Goal: Information Seeking & Learning: Learn about a topic

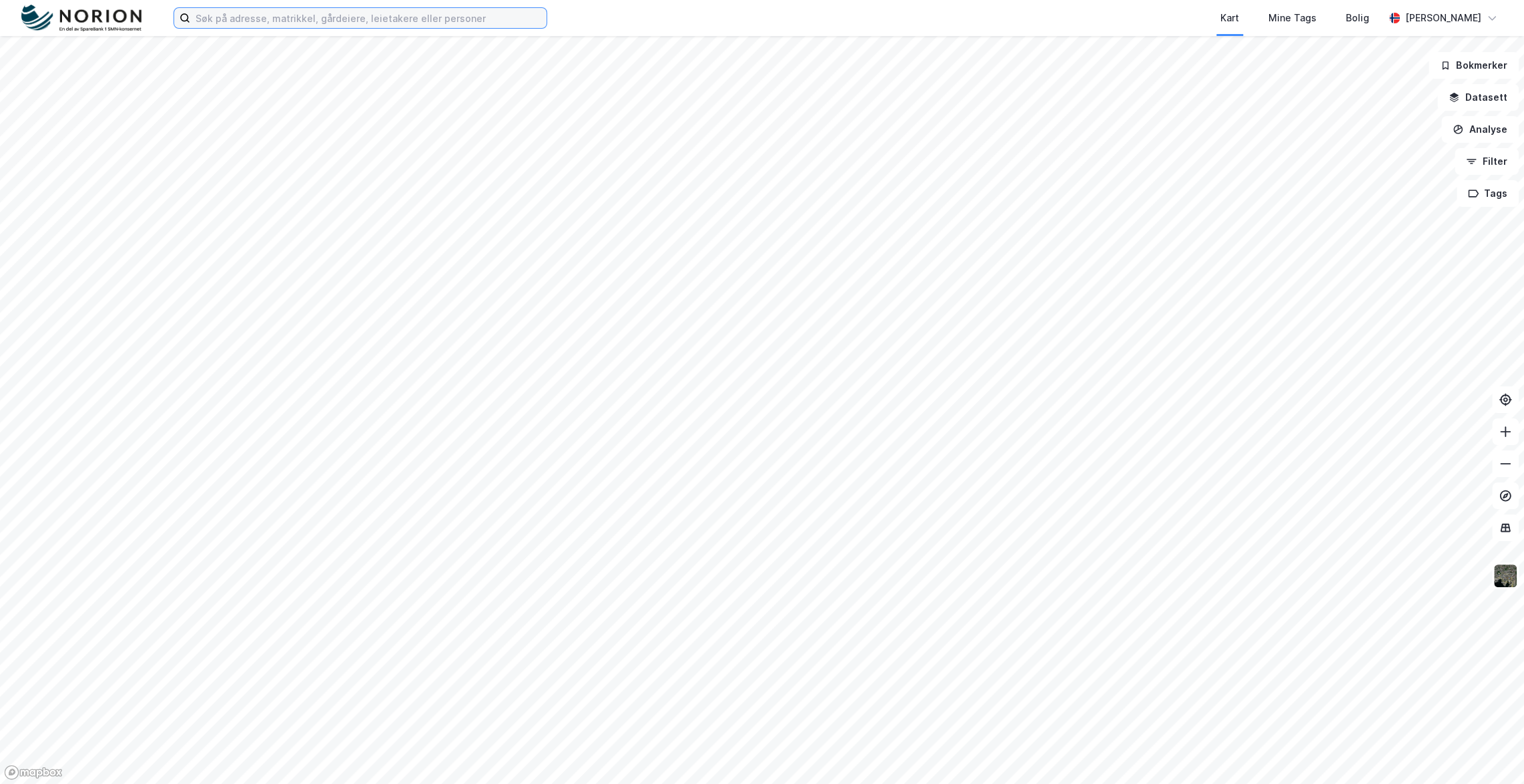
click at [343, 24] on input at bounding box center [368, 18] width 356 height 20
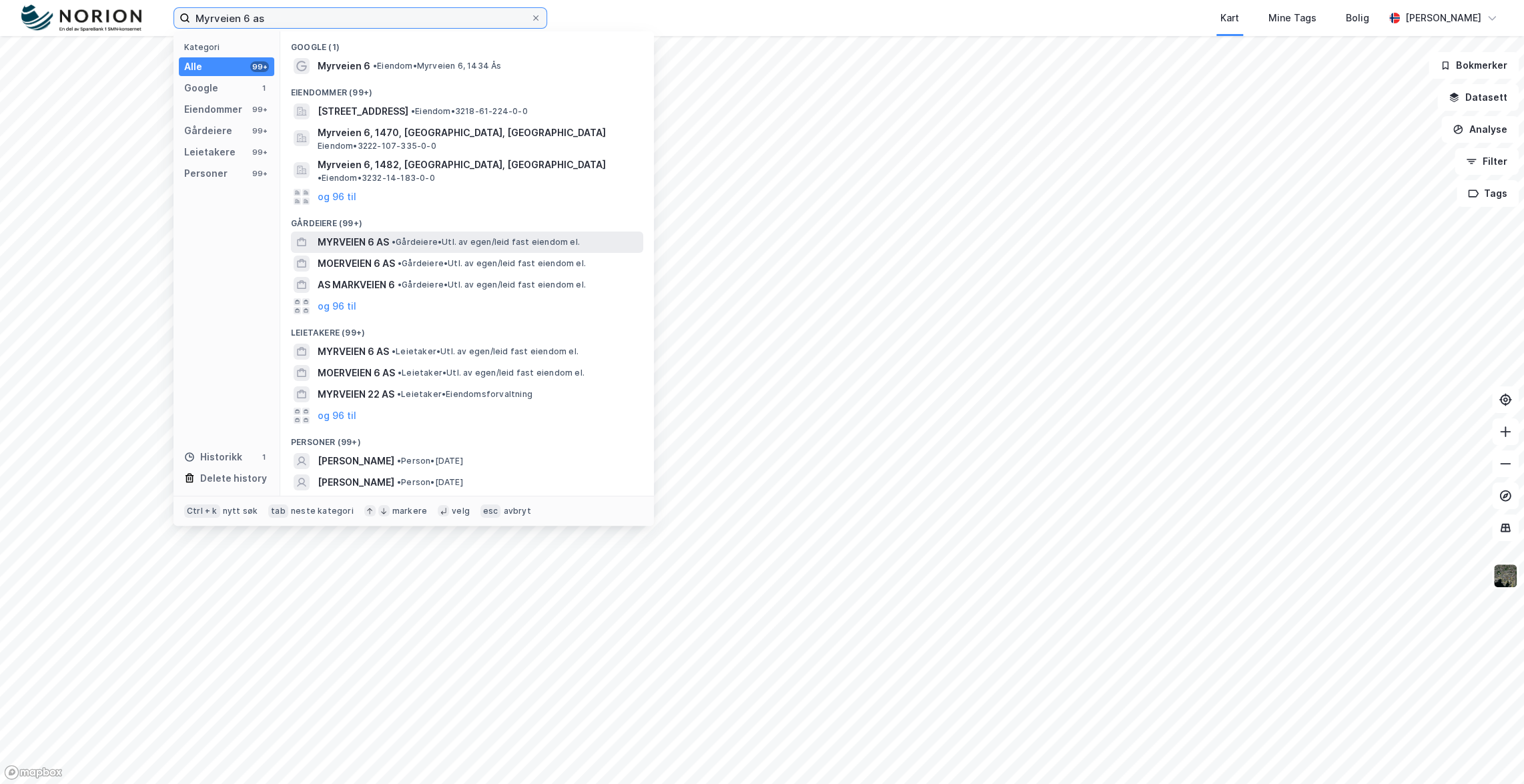
type input "Myrveien 6 as"
click at [434, 237] on span "• Gårdeiere • Utl. av egen/leid fast eiendom el." at bounding box center [485, 242] width 188 height 11
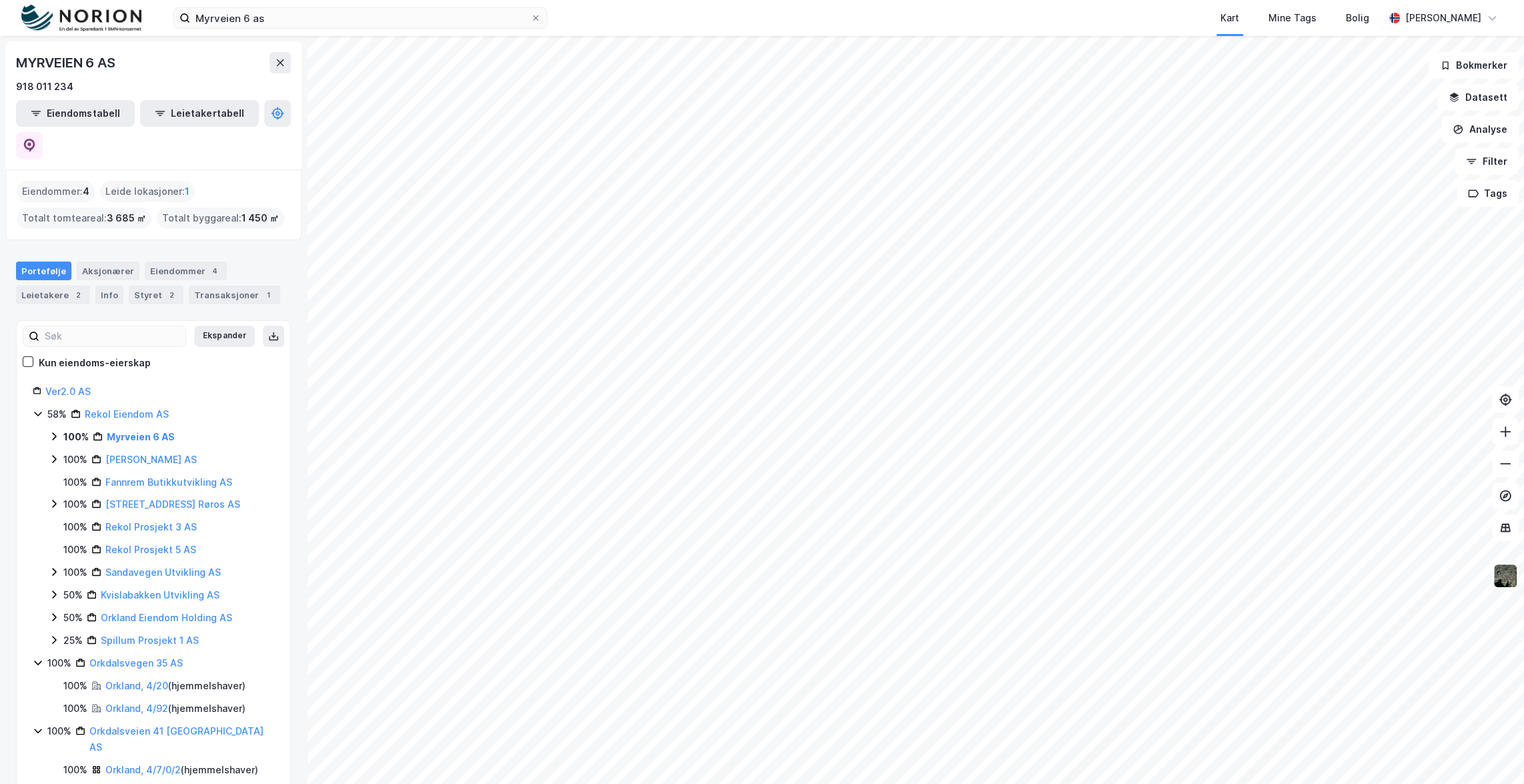
click at [54, 432] on icon at bounding box center [54, 436] width 4 height 8
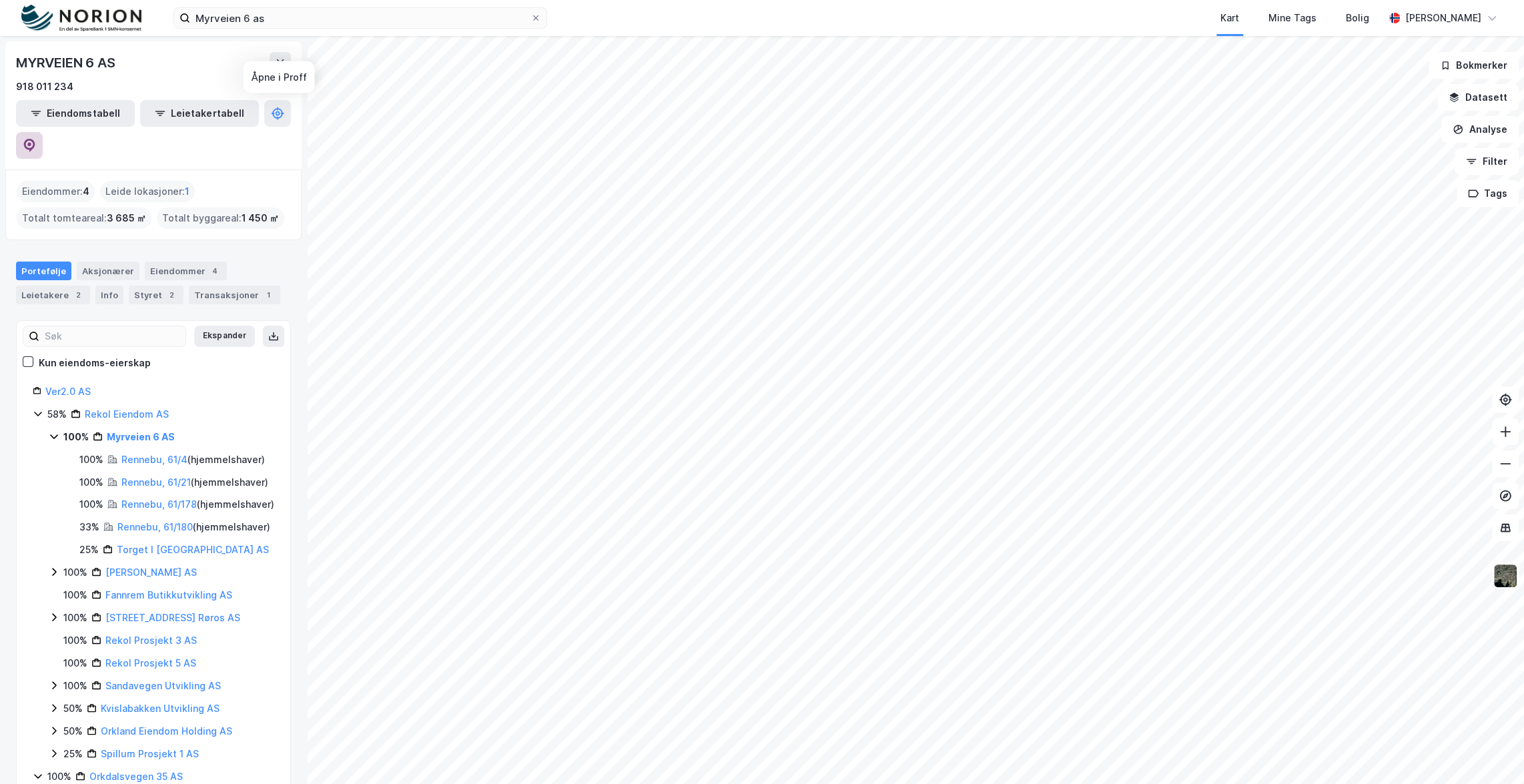
click at [36, 139] on icon at bounding box center [30, 146] width 12 height 14
click at [182, 261] on div "Eiendommer 4" at bounding box center [185, 270] width 82 height 19
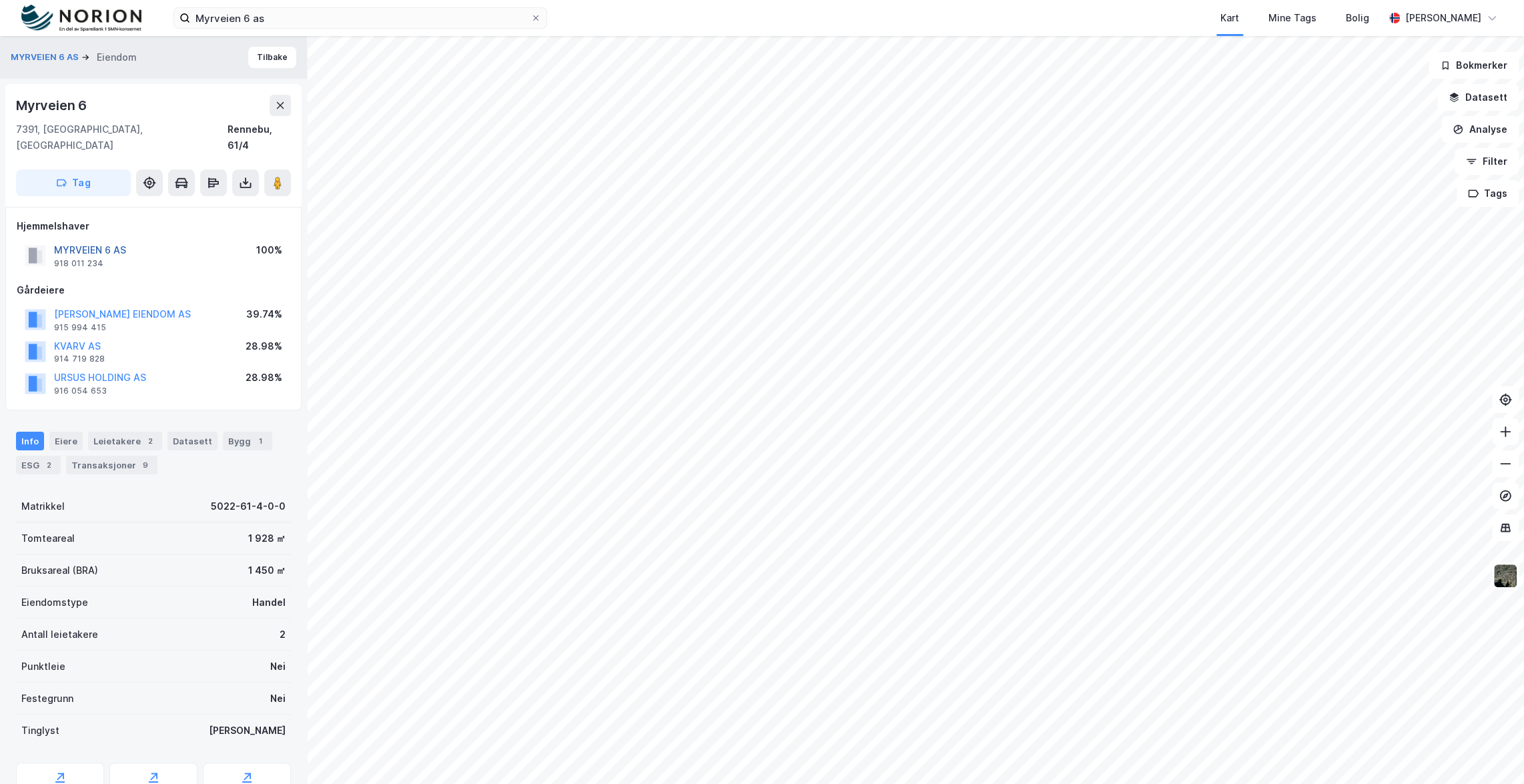
click at [0, 0] on button "MYRVEIEN 6 AS" at bounding box center [0, 0] width 0 height 0
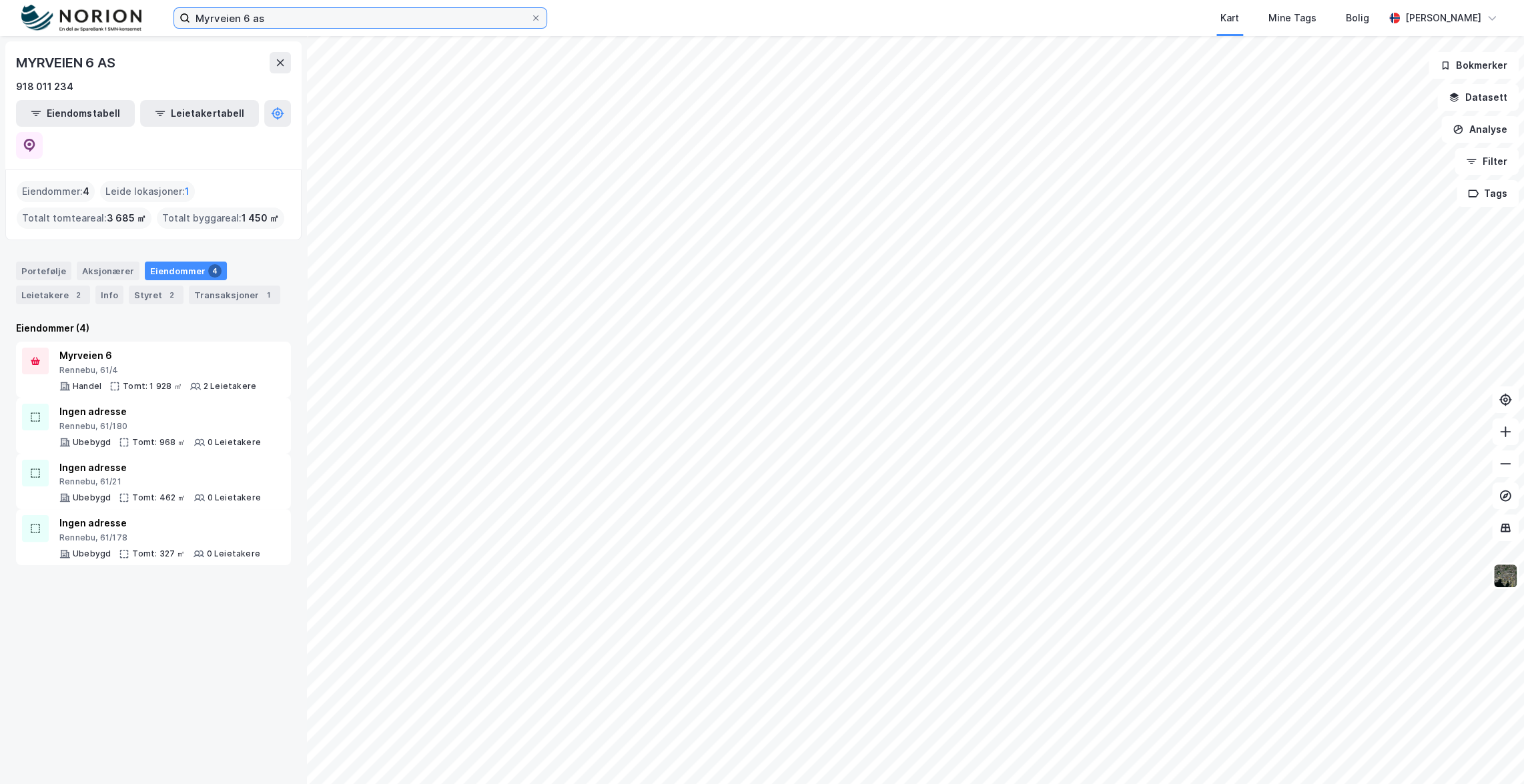
click at [408, 22] on input "Myrveien 6 as" at bounding box center [360, 18] width 340 height 20
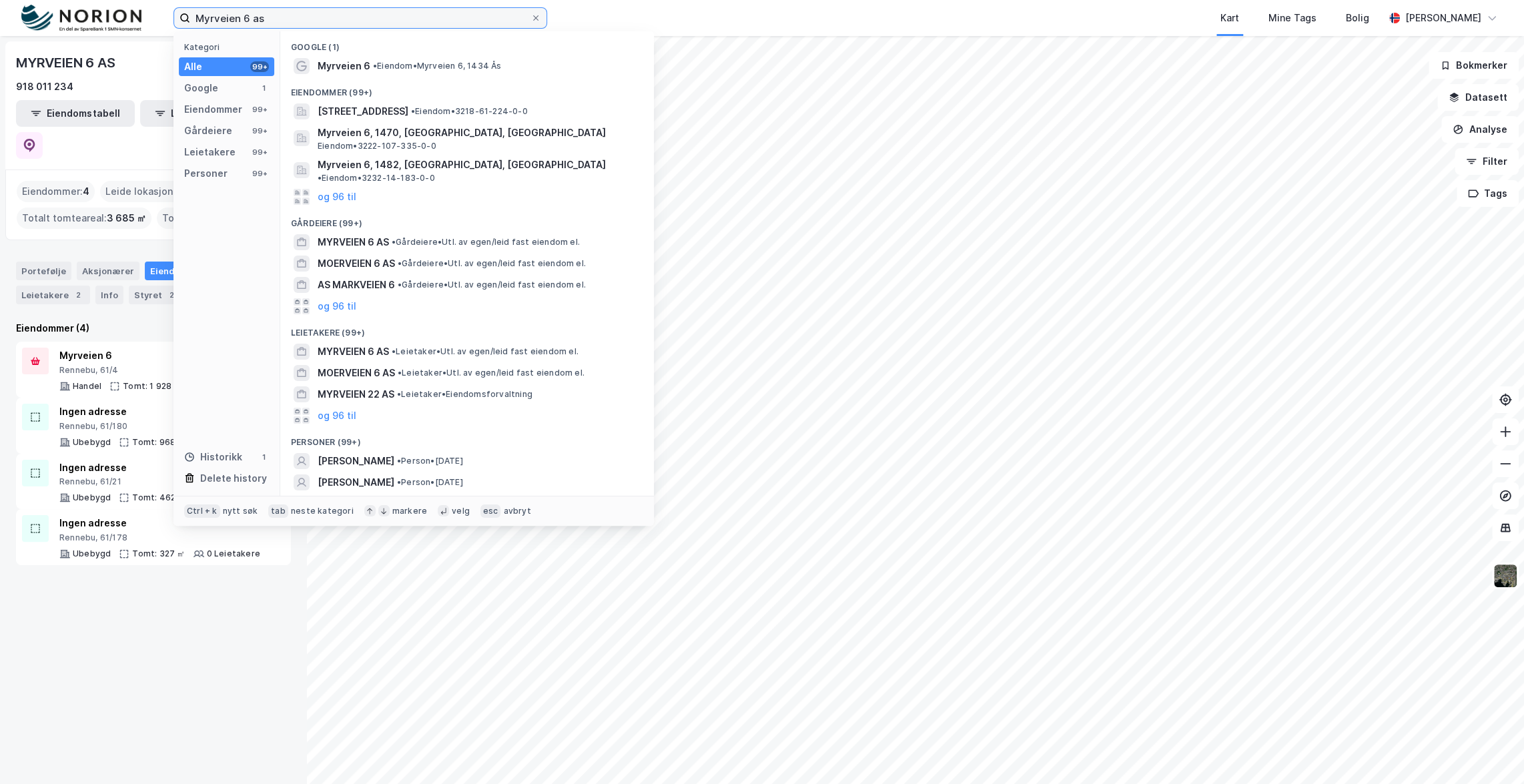
click at [407, 23] on input "Myrveien 6 as" at bounding box center [360, 18] width 340 height 20
click at [406, 23] on input "Myrveien 6 as" at bounding box center [360, 18] width 340 height 20
click at [401, 24] on input "Myrveien 6 as" at bounding box center [360, 18] width 340 height 20
click at [538, 15] on icon at bounding box center [536, 18] width 8 height 8
click at [531, 15] on input "Myrveien 6 as" at bounding box center [360, 18] width 340 height 20
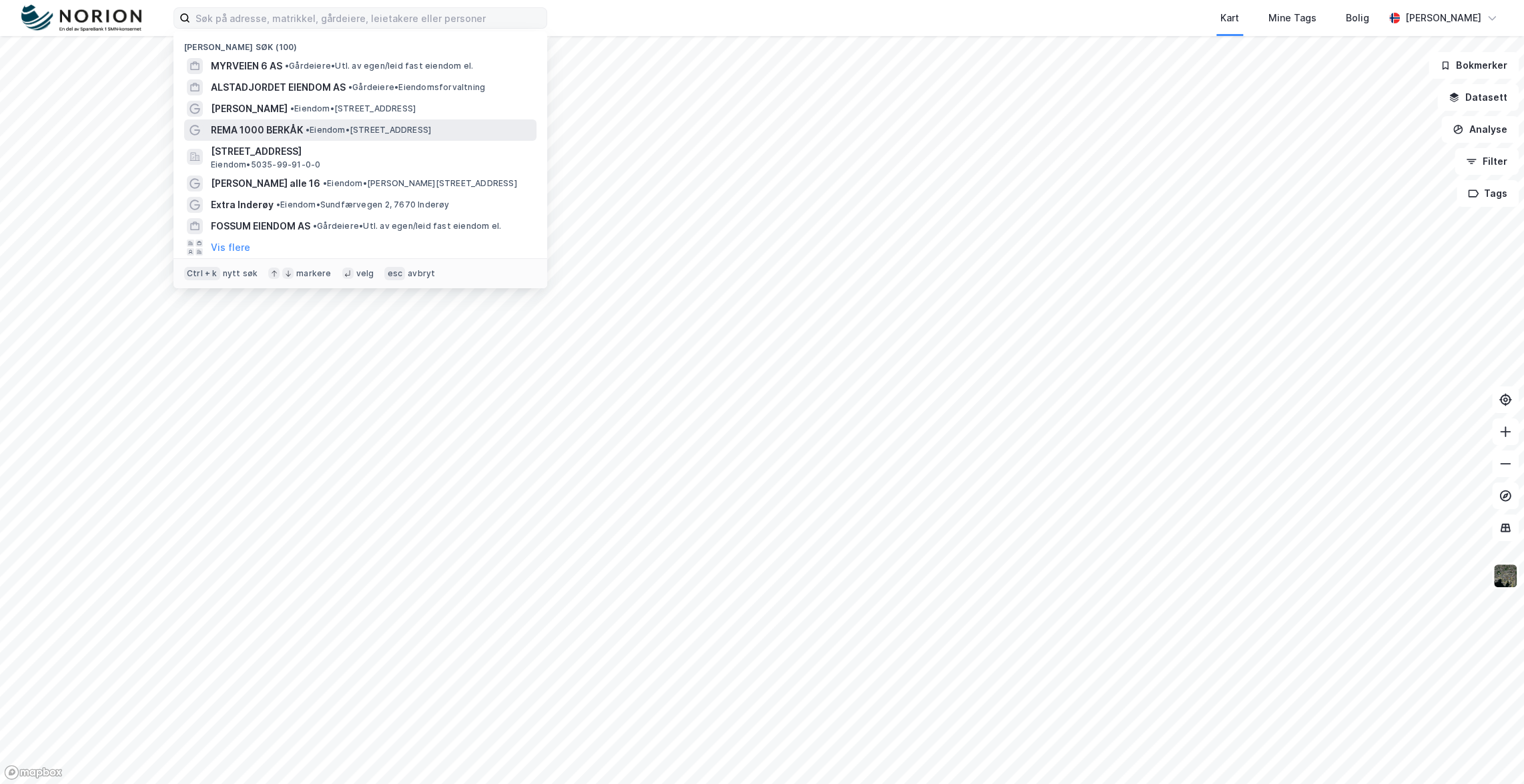
click at [308, 127] on span "•" at bounding box center [308, 130] width 4 height 10
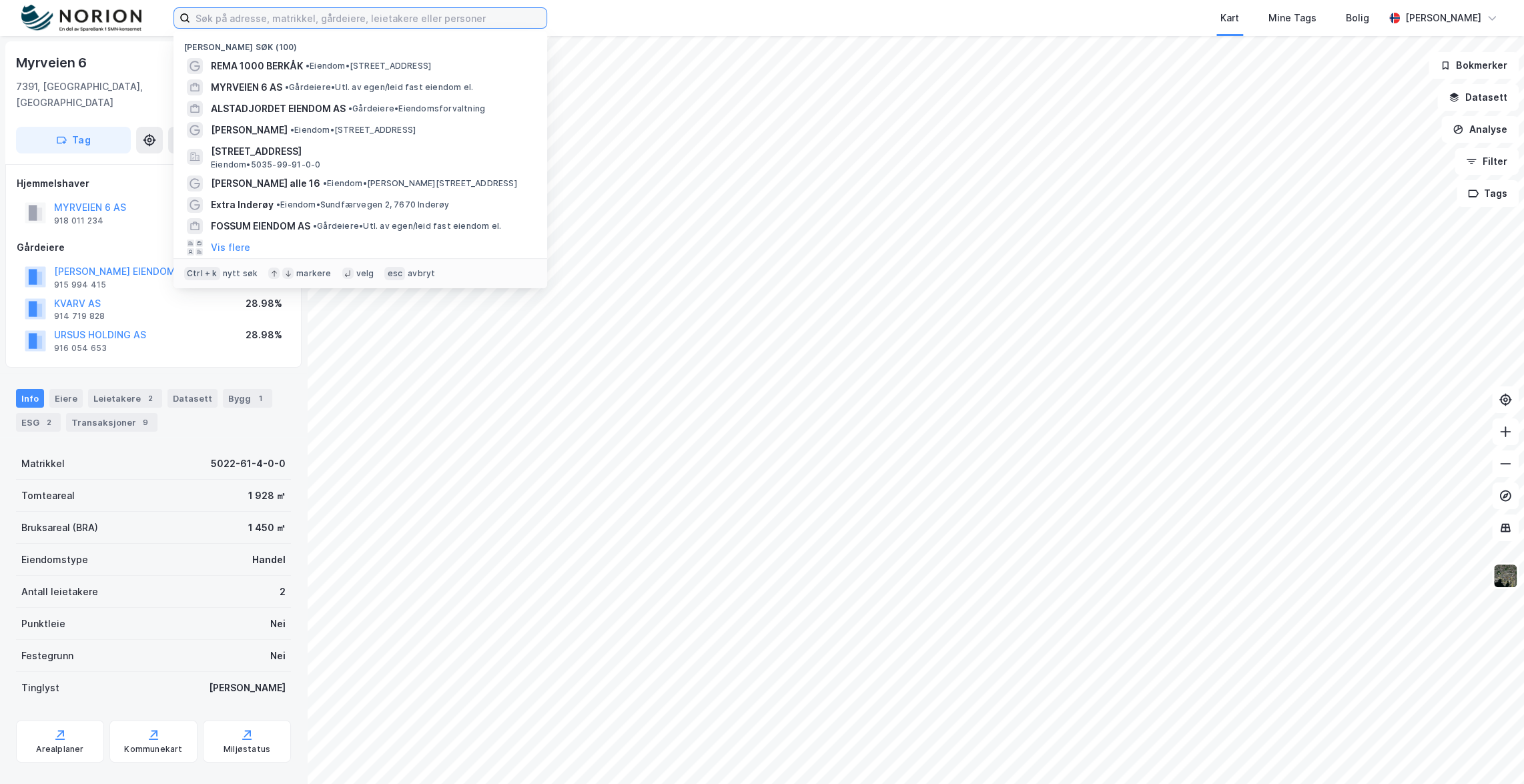
click at [486, 18] on input at bounding box center [368, 18] width 356 height 20
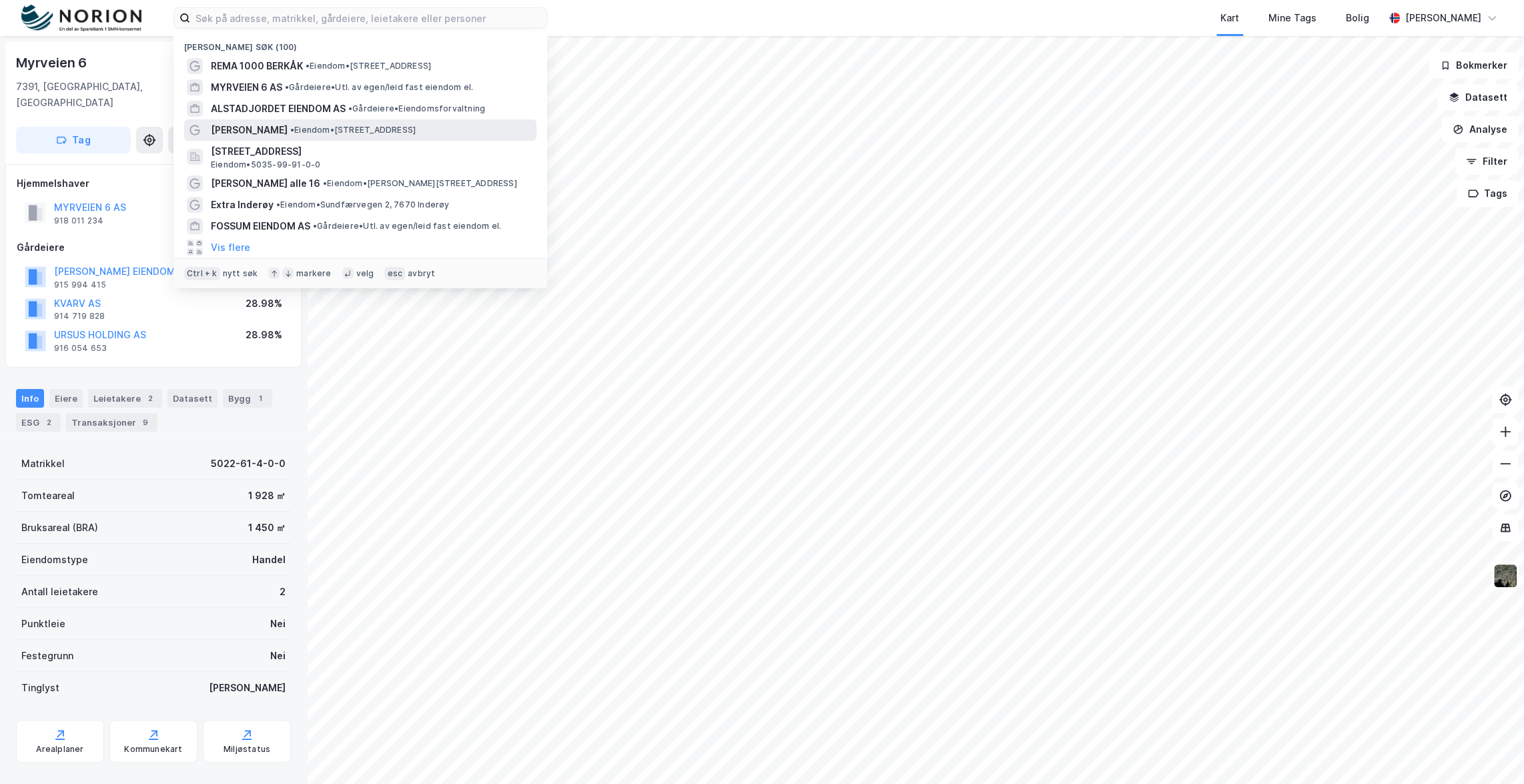
click at [387, 123] on div "[PERSON_NAME] • Eiendom • [STREET_ADDRESS]" at bounding box center [372, 130] width 323 height 16
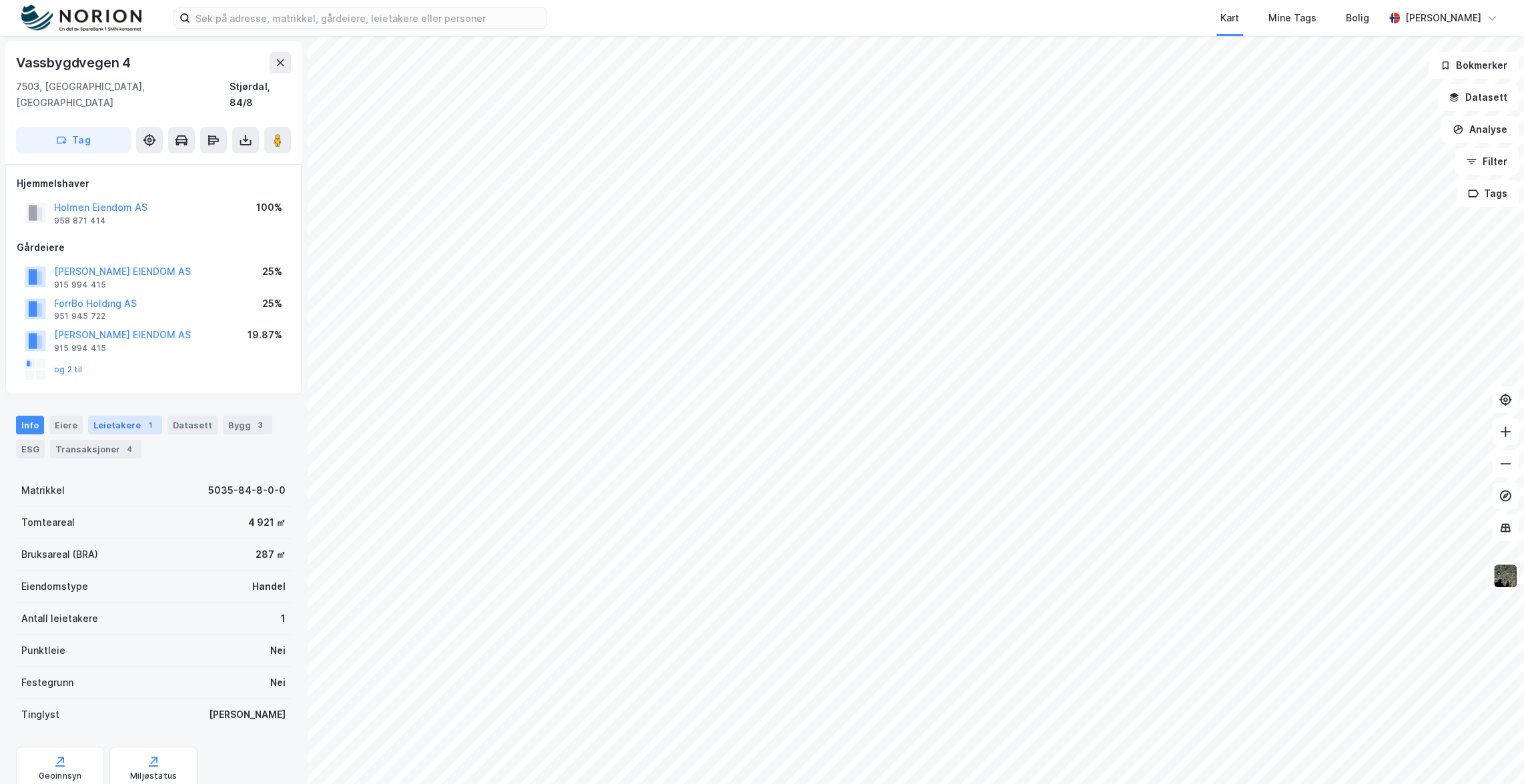
click at [133, 416] on div "Leietakere 1" at bounding box center [124, 425] width 74 height 19
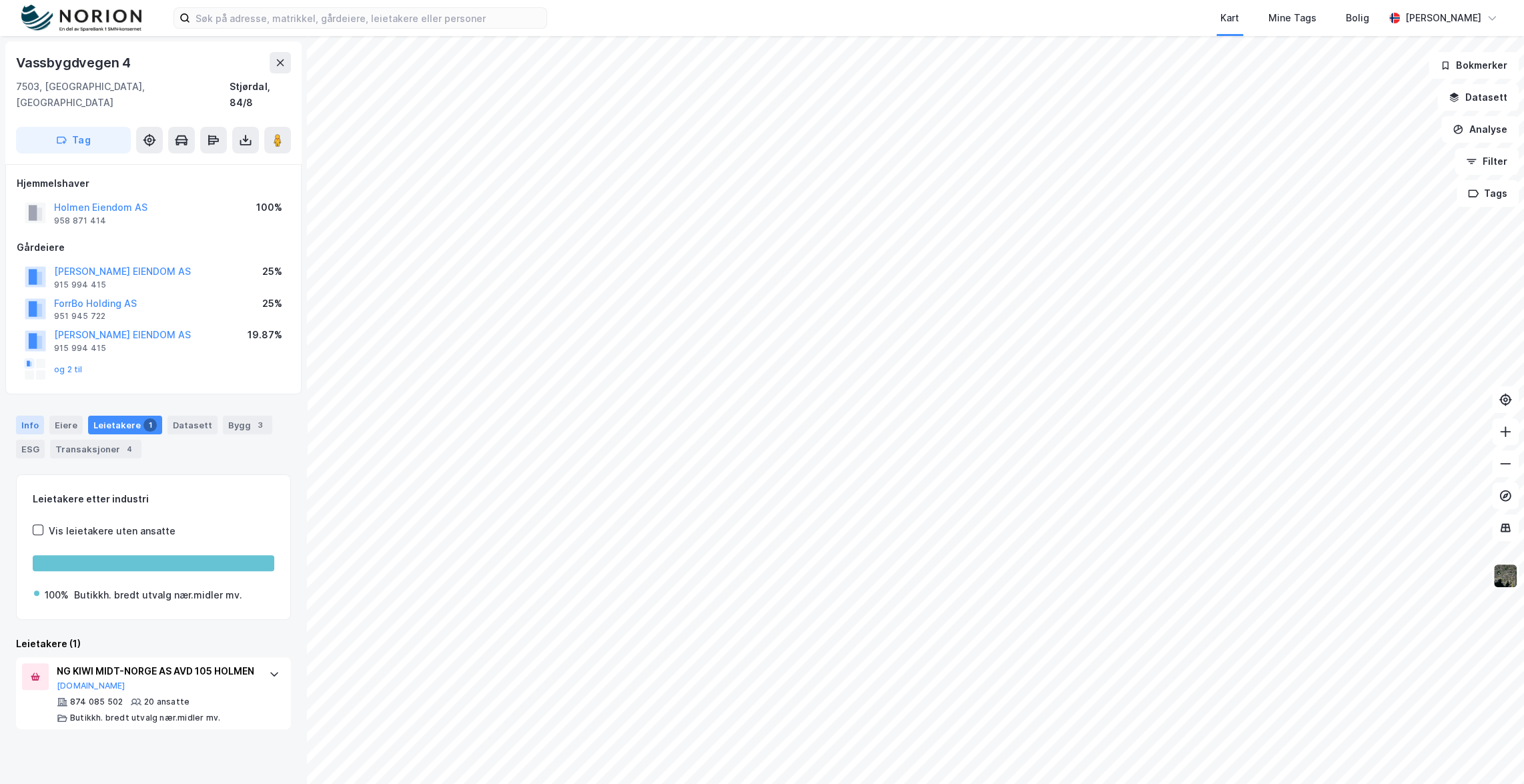
click at [39, 416] on div "Info" at bounding box center [30, 425] width 28 height 19
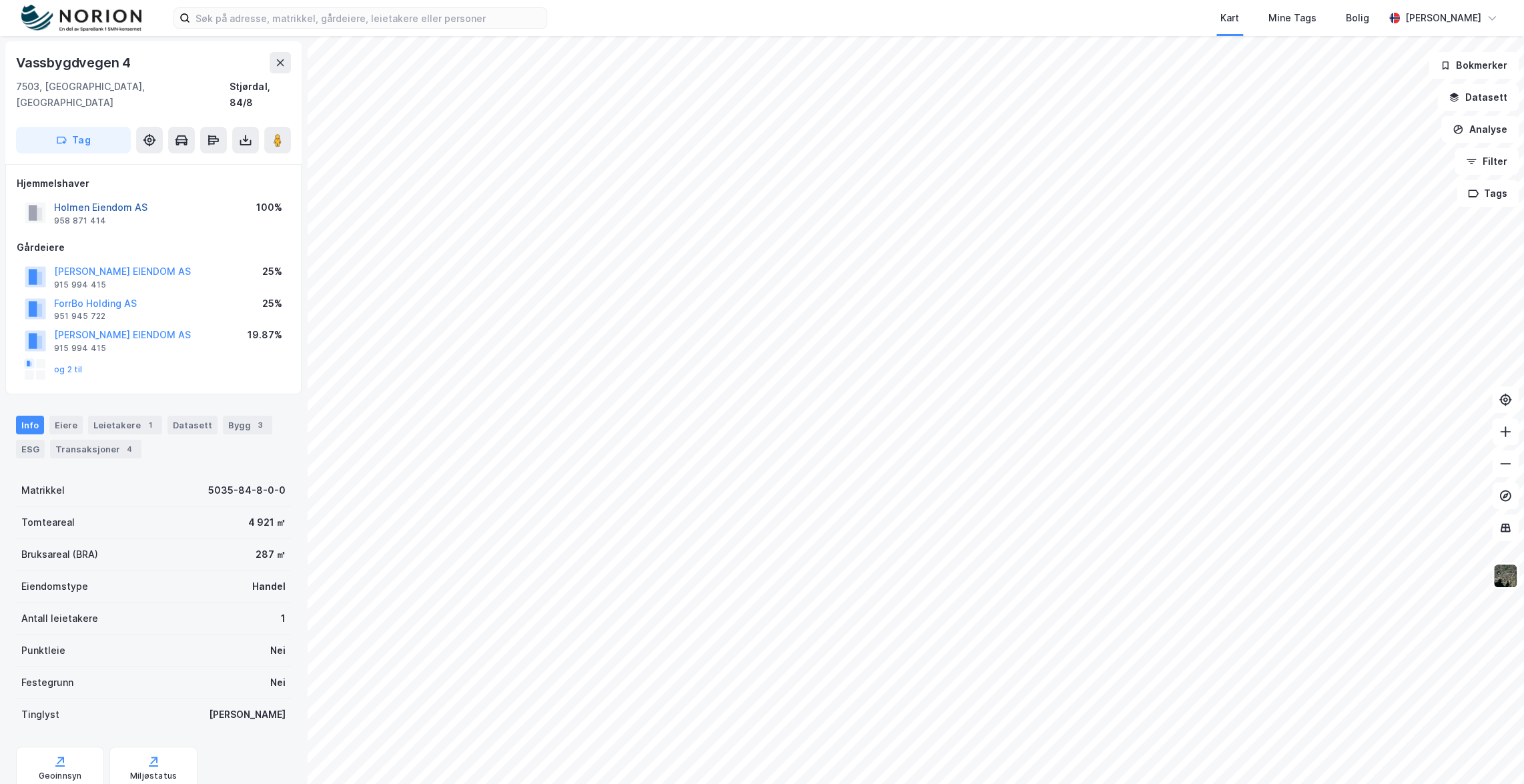
click at [0, 0] on button "Holmen Eiendom AS" at bounding box center [0, 0] width 0 height 0
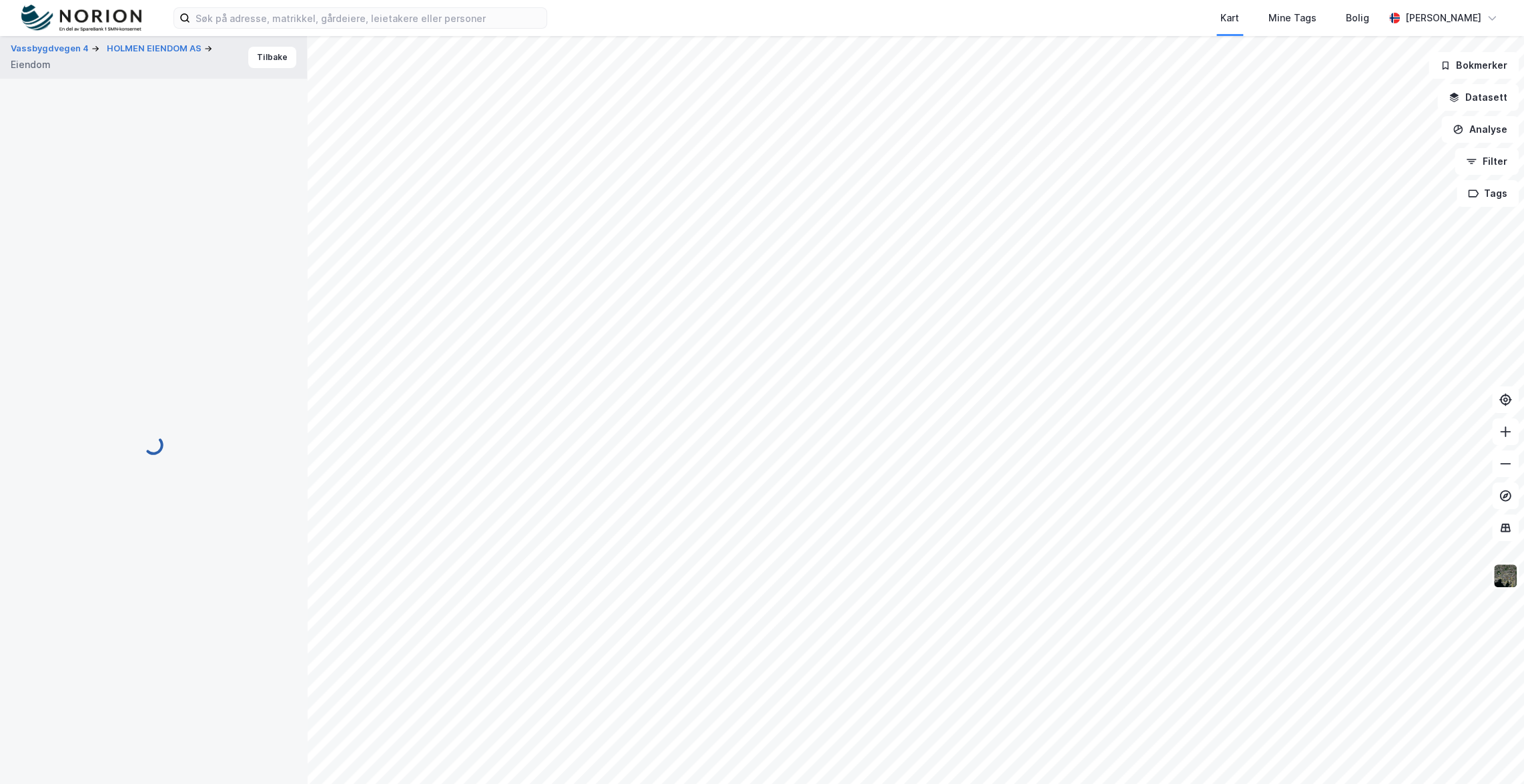
scroll to position [1, 0]
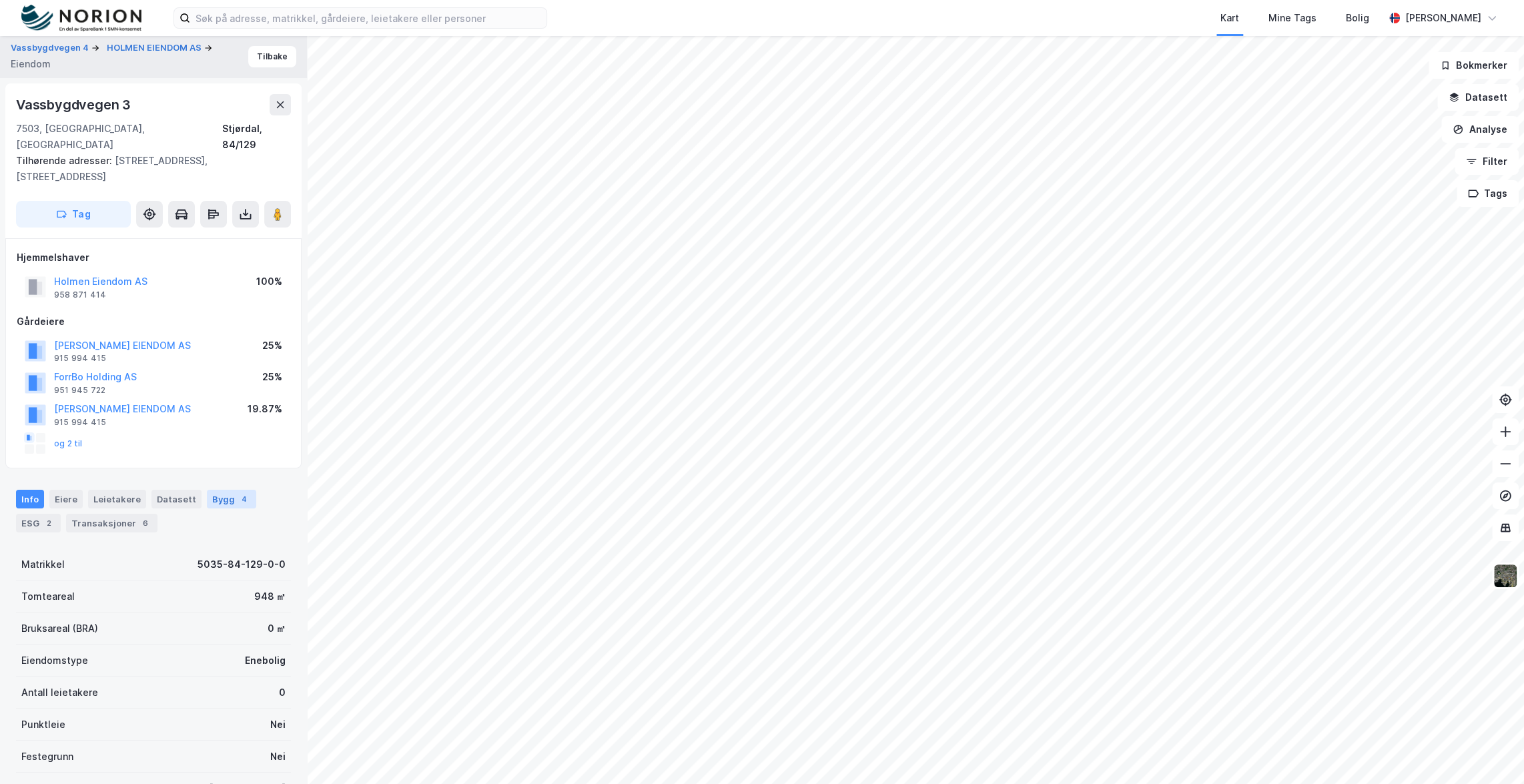
click at [218, 490] on div "Bygg 4" at bounding box center [232, 499] width 49 height 19
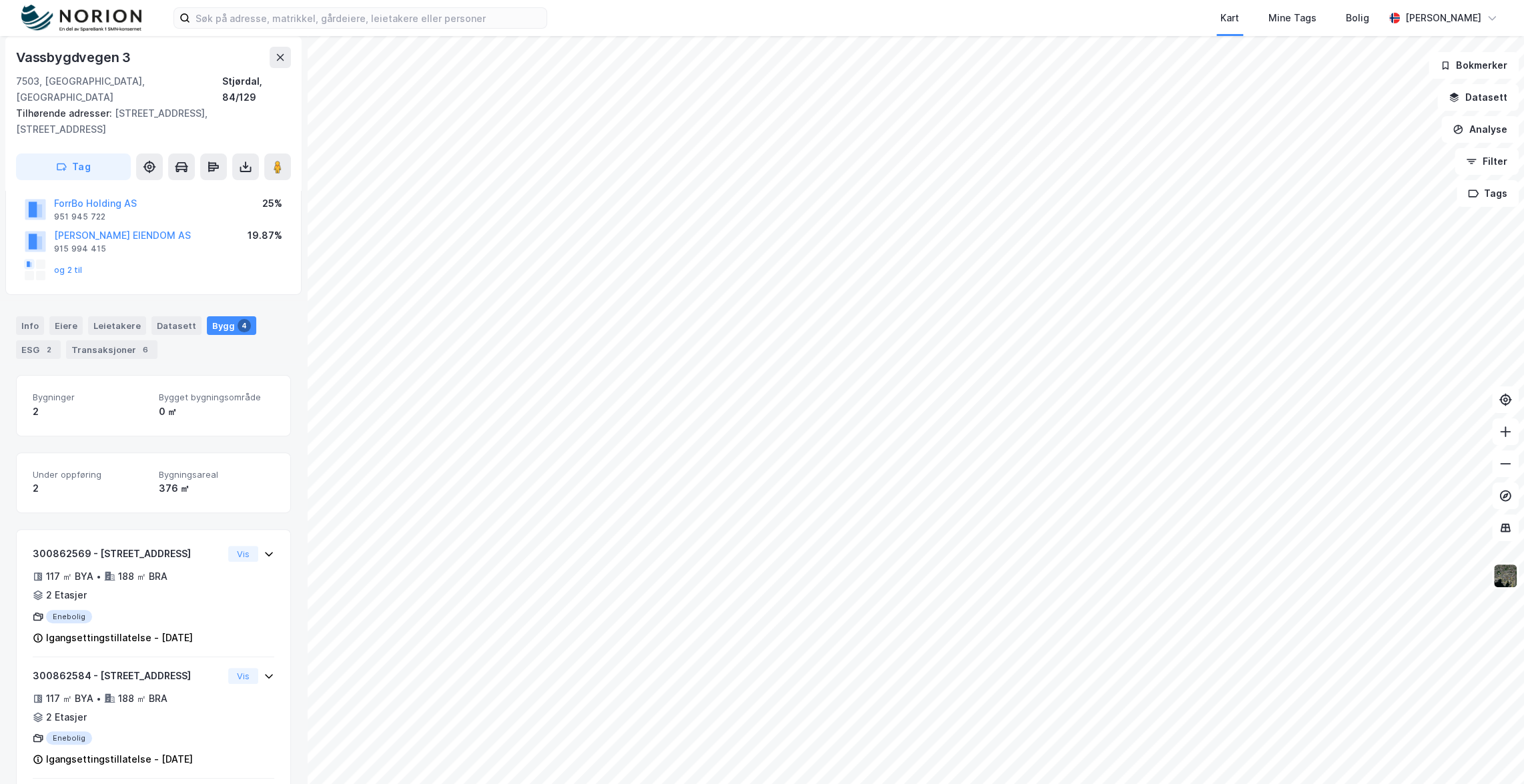
scroll to position [181, 0]
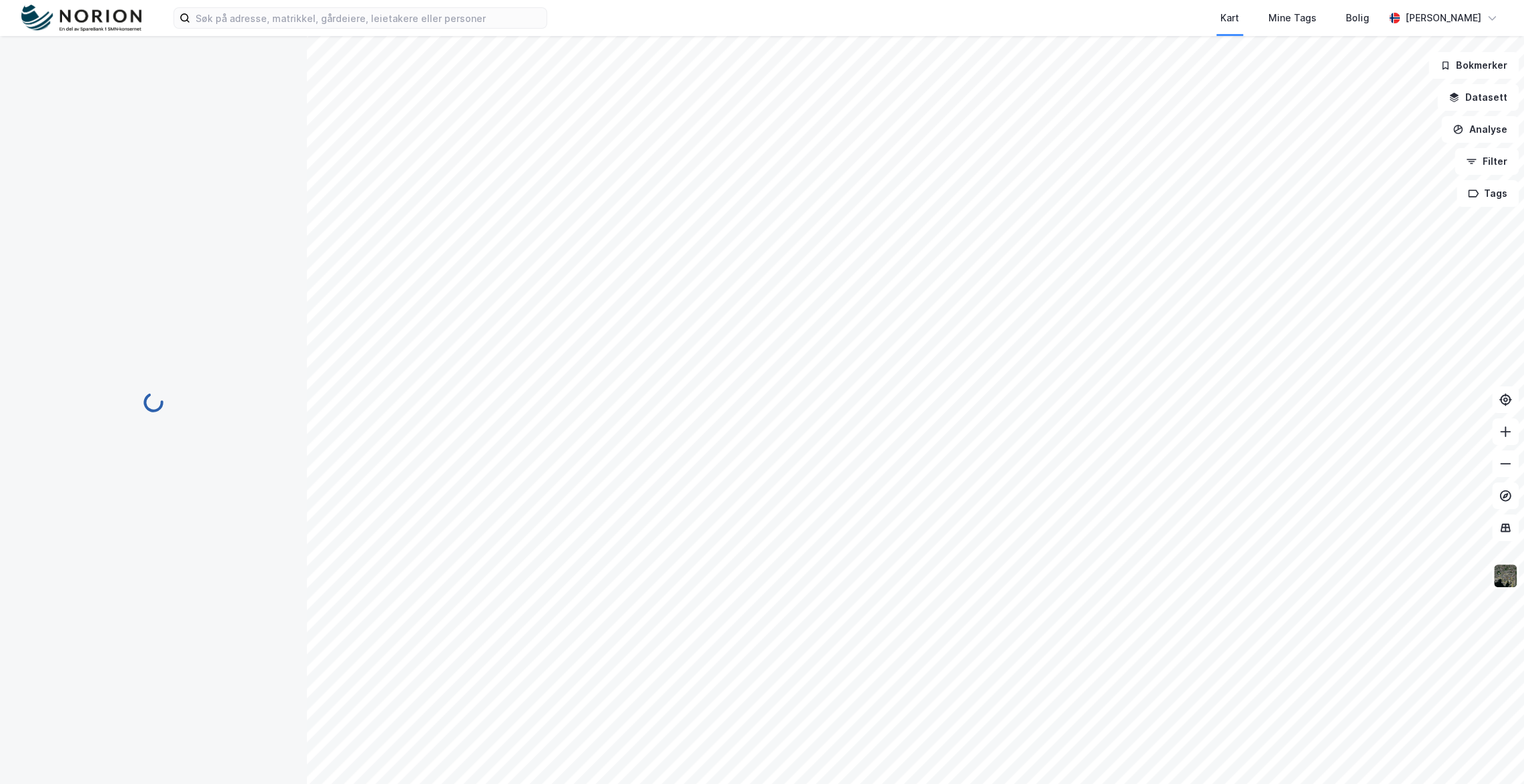
scroll to position [107, 0]
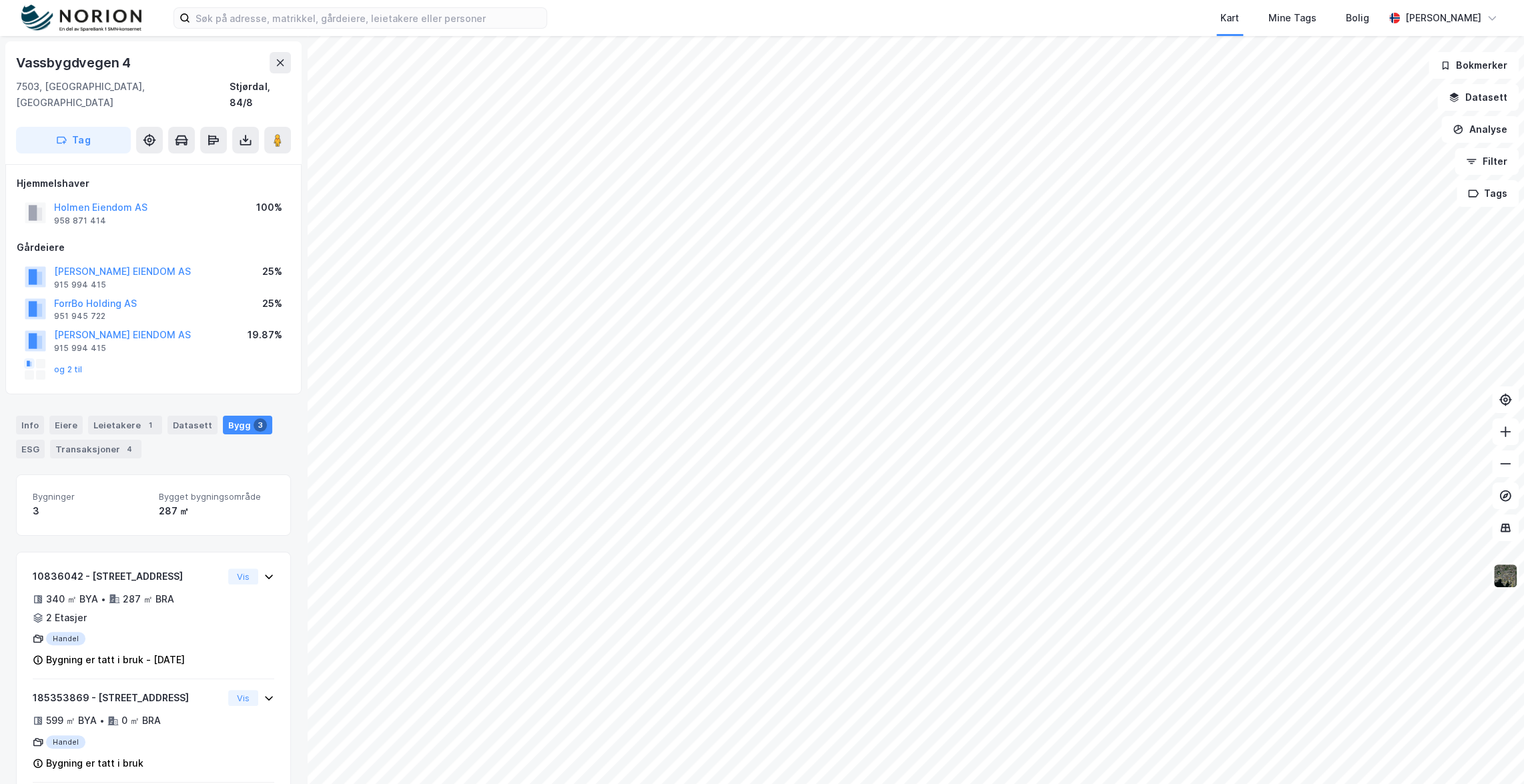
scroll to position [107, 0]
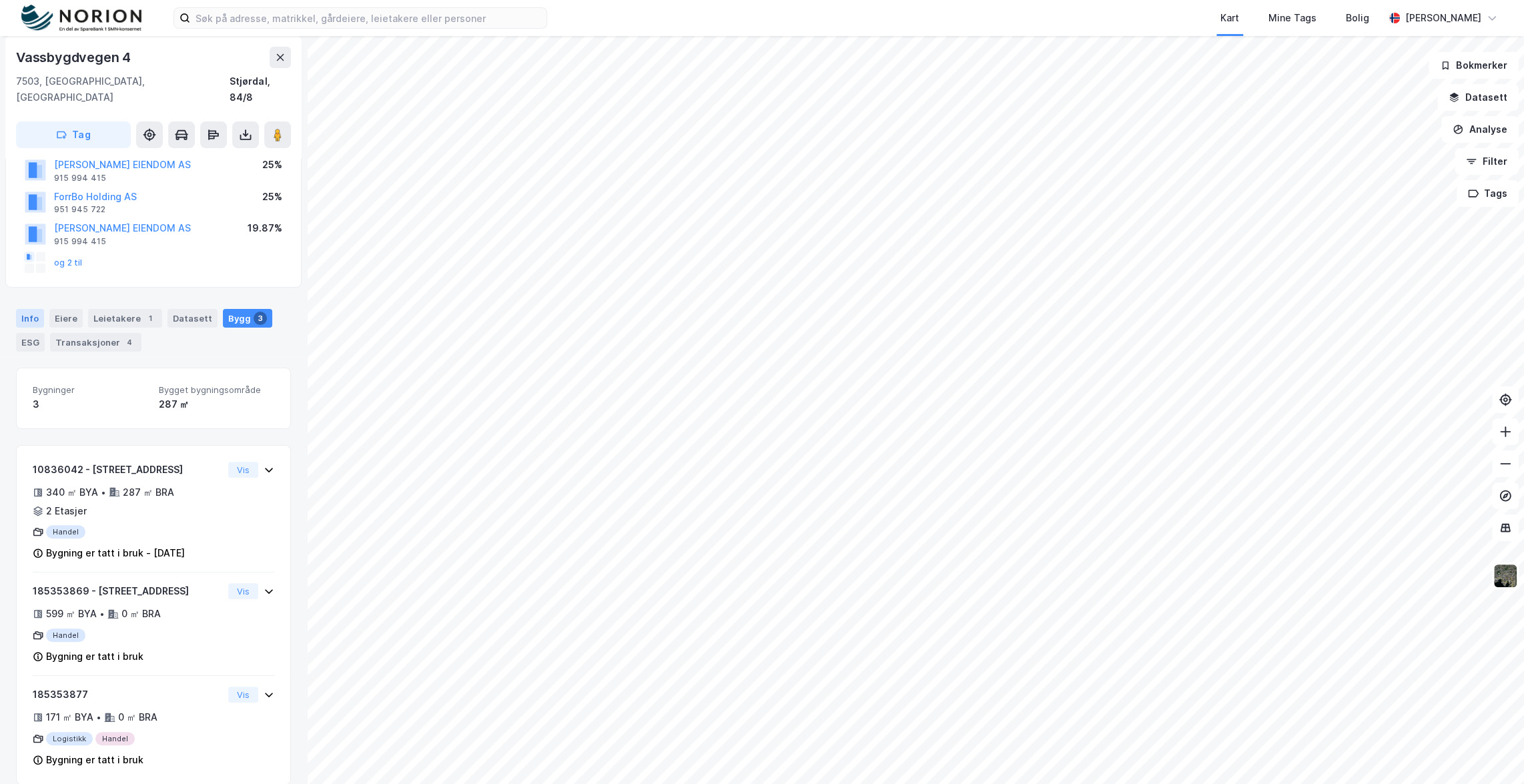
click at [32, 309] on div "Info" at bounding box center [30, 318] width 28 height 19
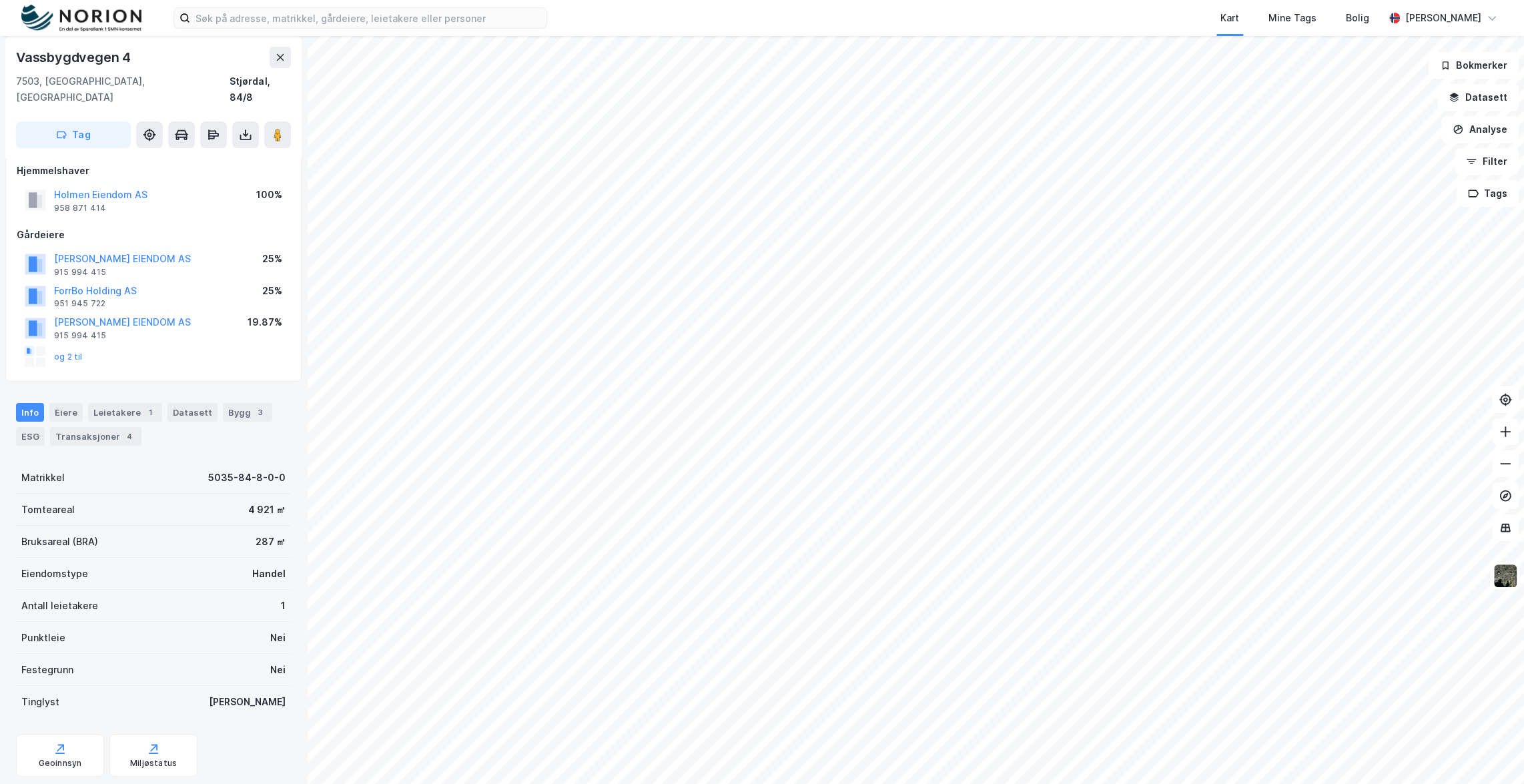
scroll to position [33, 0]
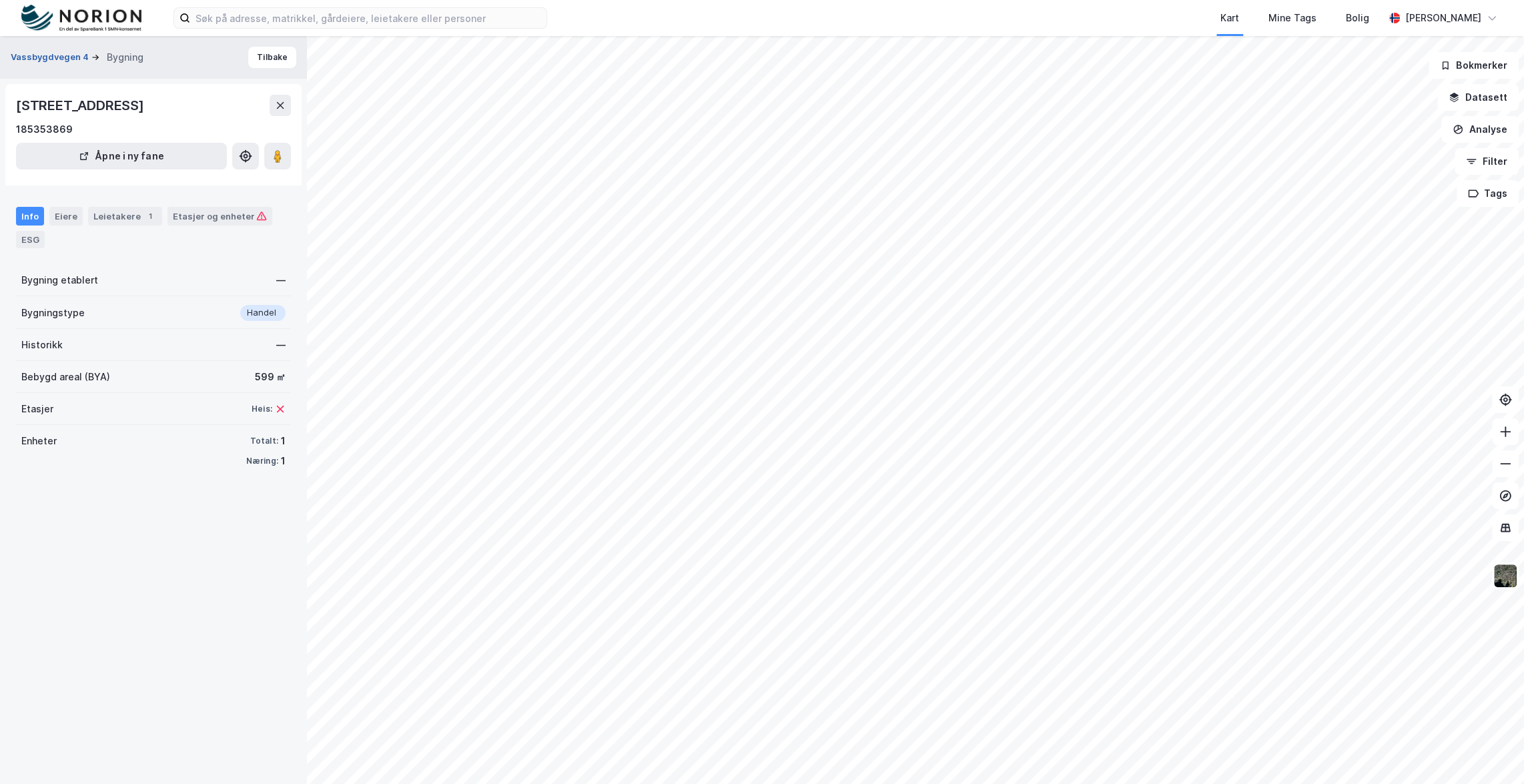
click at [44, 52] on button "Vassbygdvegen 4" at bounding box center [51, 57] width 81 height 14
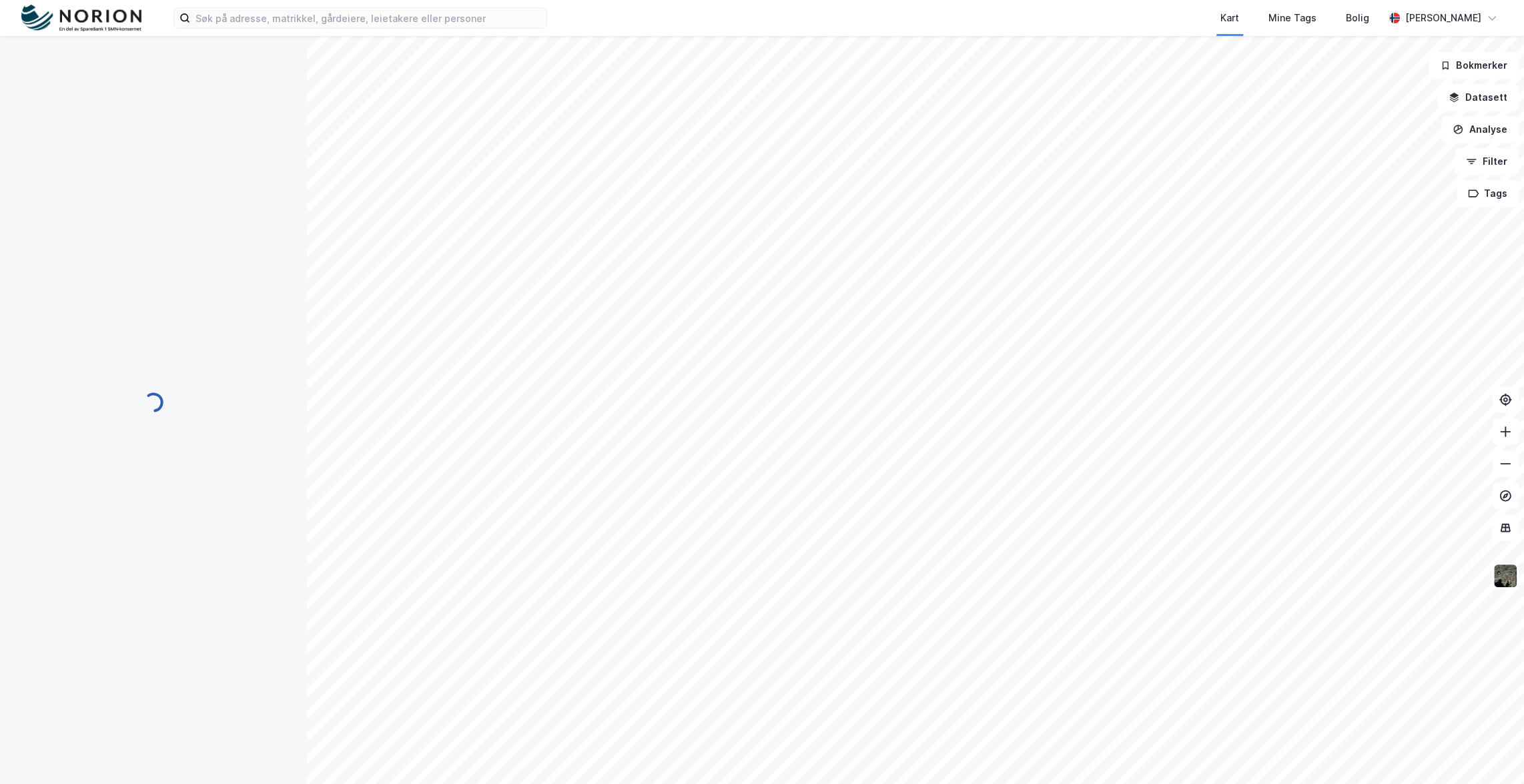
scroll to position [33, 0]
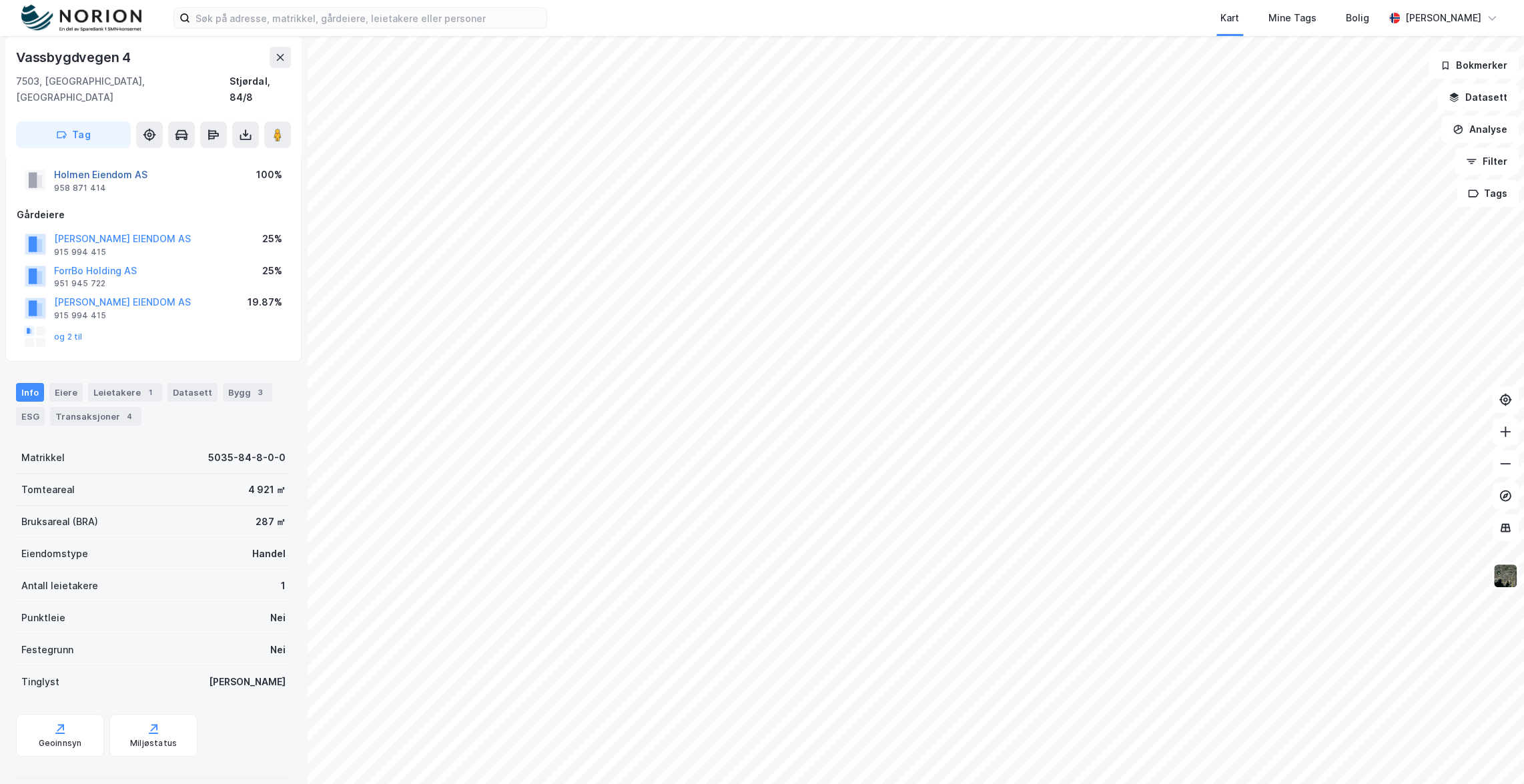
click at [0, 0] on button "Holmen Eiendom AS" at bounding box center [0, 0] width 0 height 0
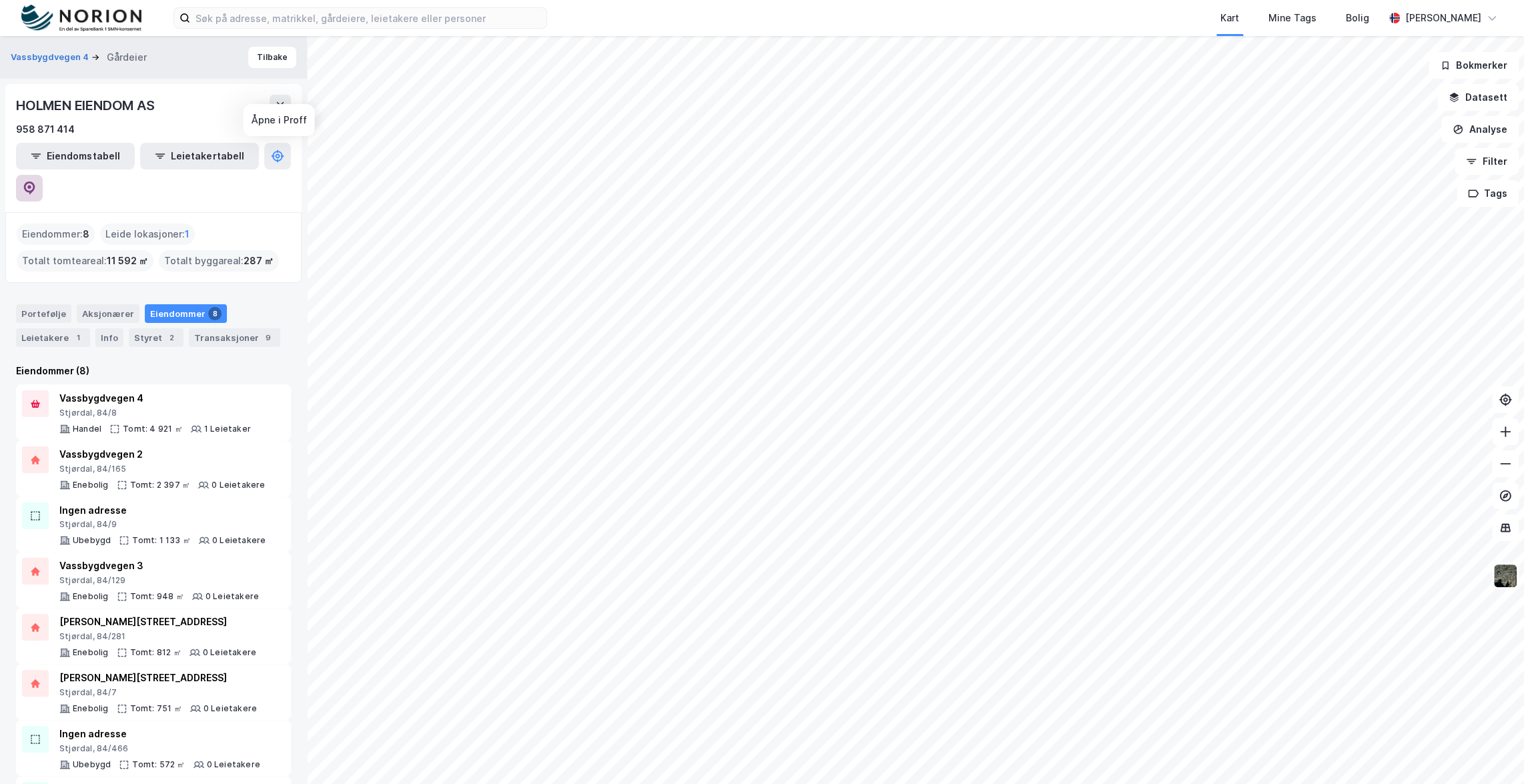
click at [42, 175] on button at bounding box center [29, 187] width 27 height 27
click at [369, 18] on input at bounding box center [368, 18] width 356 height 20
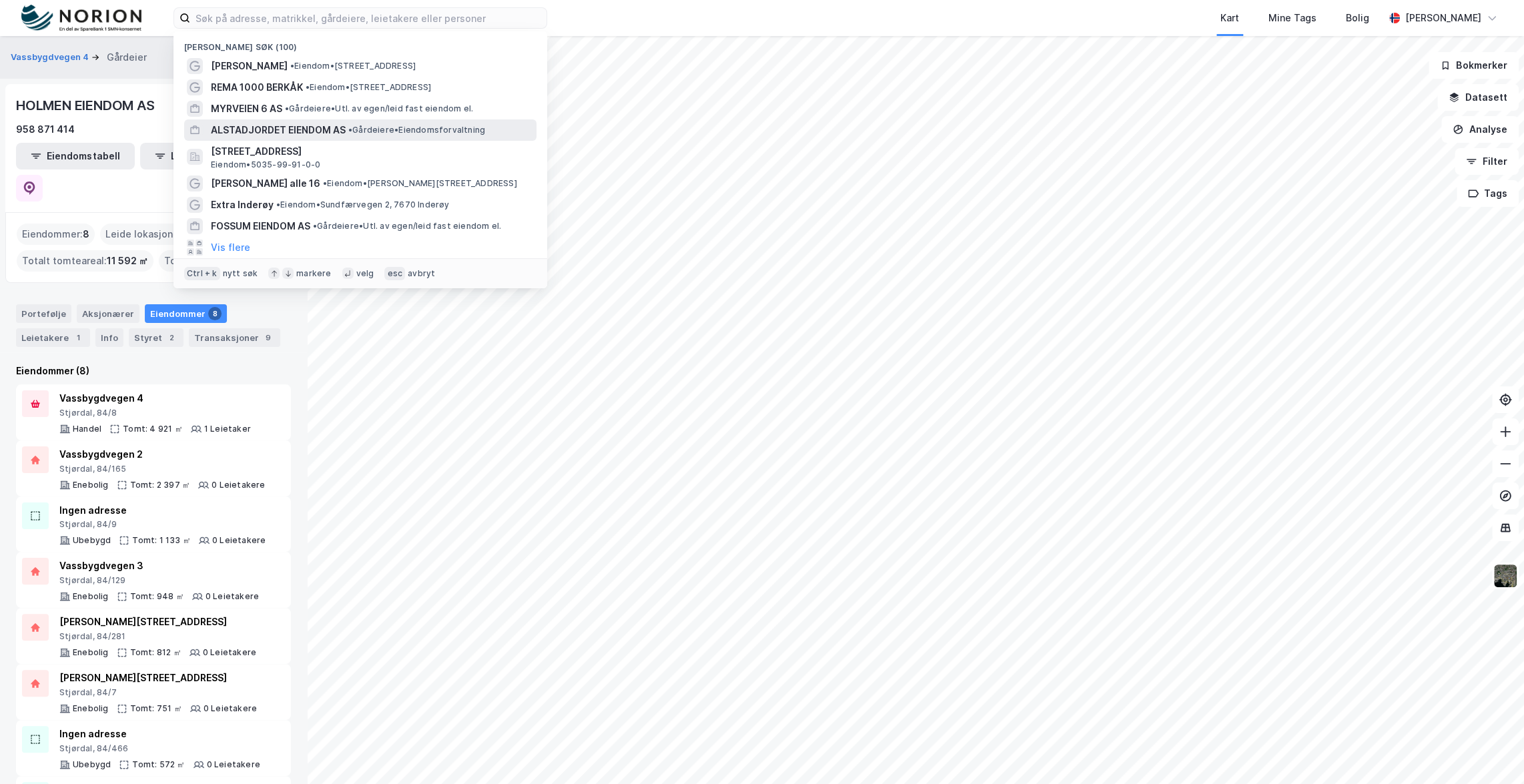
click at [363, 135] on span "• Gårdeiere • Eiendomsforvaltning" at bounding box center [416, 130] width 137 height 11
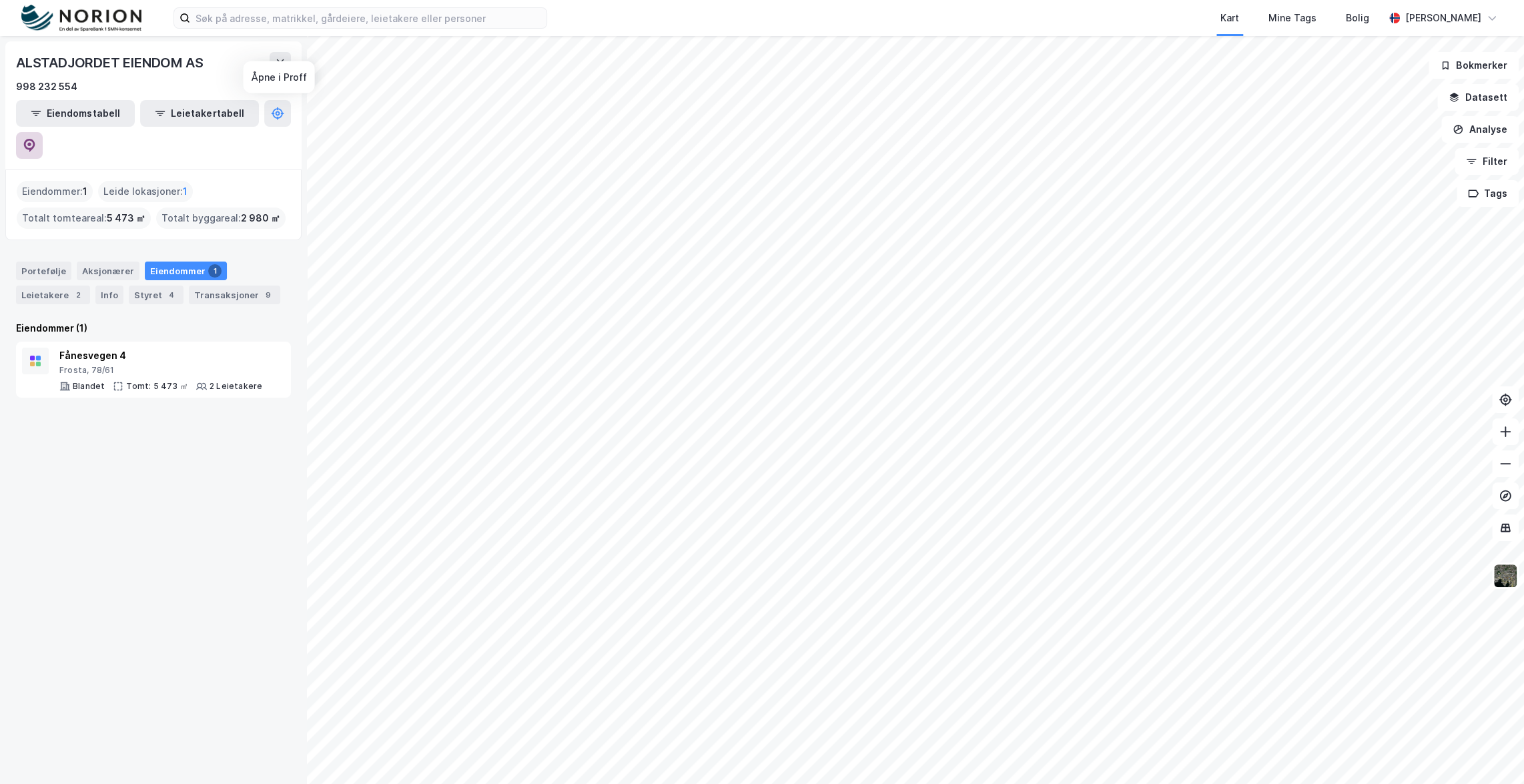
click at [36, 139] on icon at bounding box center [30, 146] width 12 height 14
click at [82, 365] on div "Frosta, 78/61" at bounding box center [161, 370] width 203 height 11
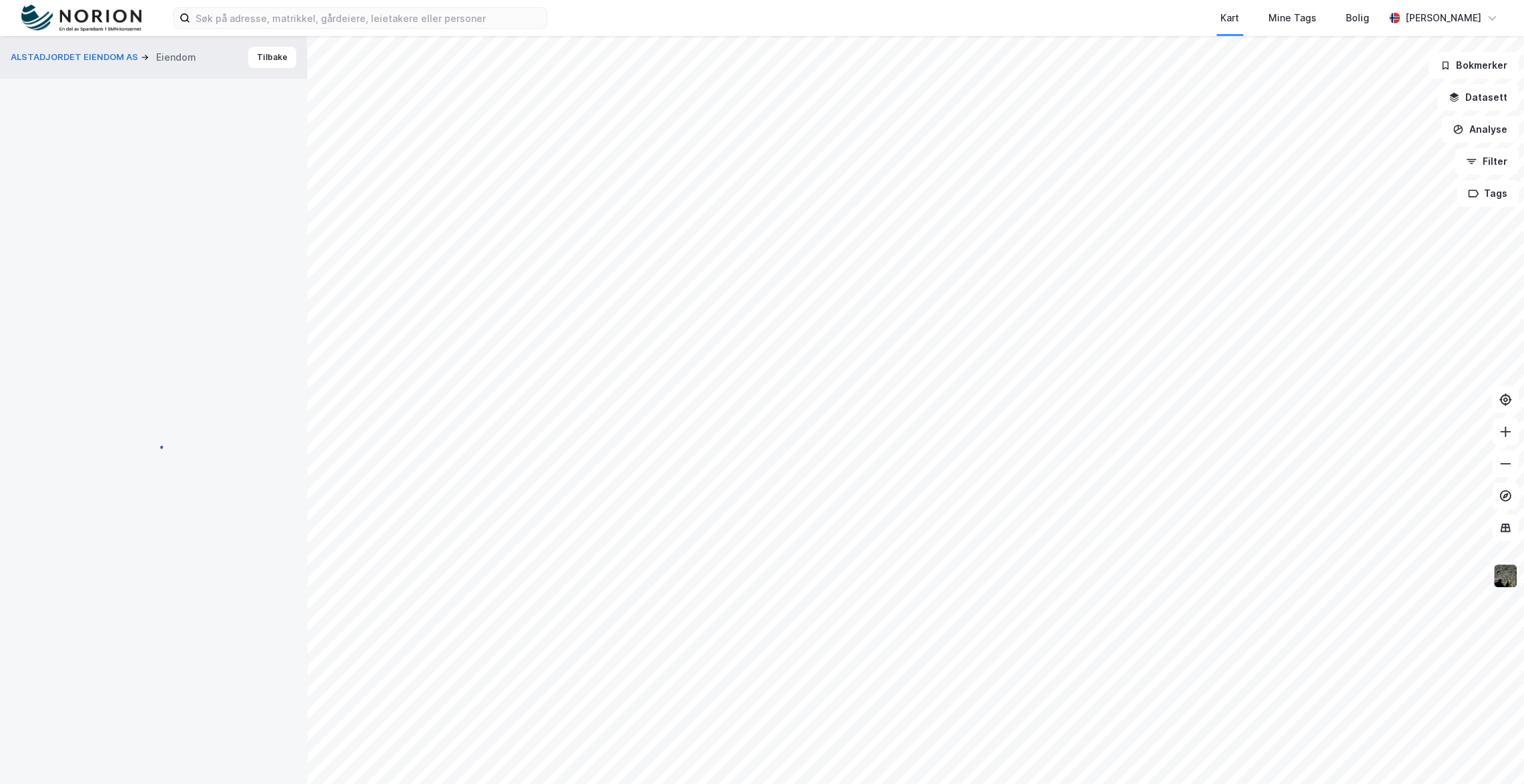
scroll to position [33, 0]
